Goal: Find specific page/section

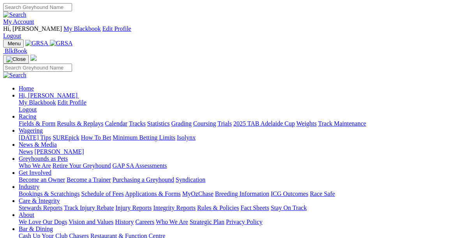
click at [36, 113] on link "Racing" at bounding box center [28, 116] width 18 height 7
click at [46, 120] on link "Fields & Form" at bounding box center [37, 123] width 37 height 7
